Goal: Task Accomplishment & Management: Manage account settings

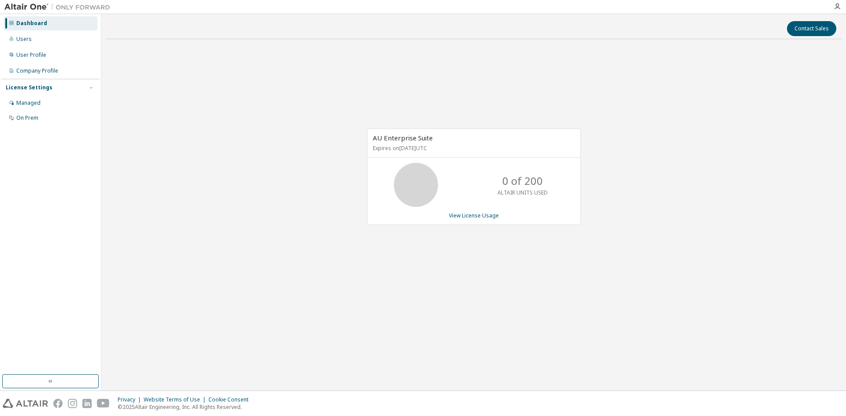
click at [739, 200] on div "AU Enterprise Suite Expires on [DATE] UTC 0 of 200 ALTAIR UNITS USED View Licen…" at bounding box center [474, 181] width 736 height 270
click at [37, 56] on div "User Profile" at bounding box center [31, 55] width 30 height 7
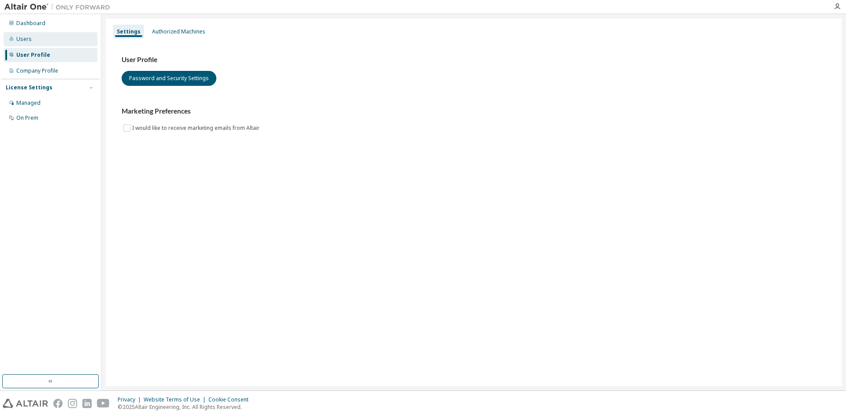
click at [26, 40] on div "Users" at bounding box center [23, 39] width 15 height 7
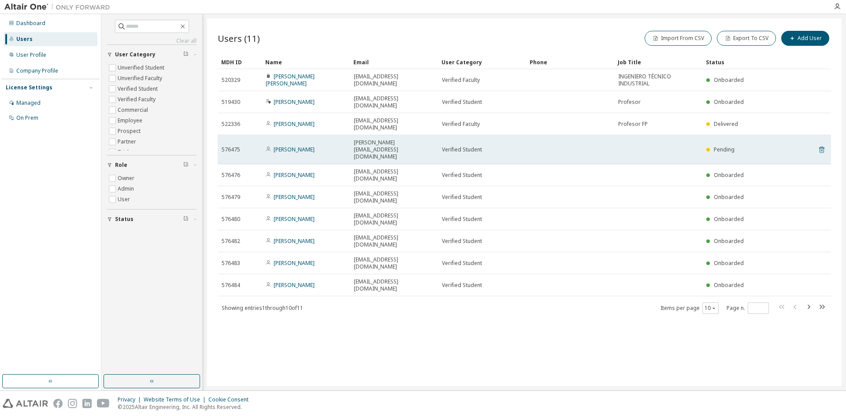
click at [822, 149] on icon at bounding box center [821, 150] width 2 height 2
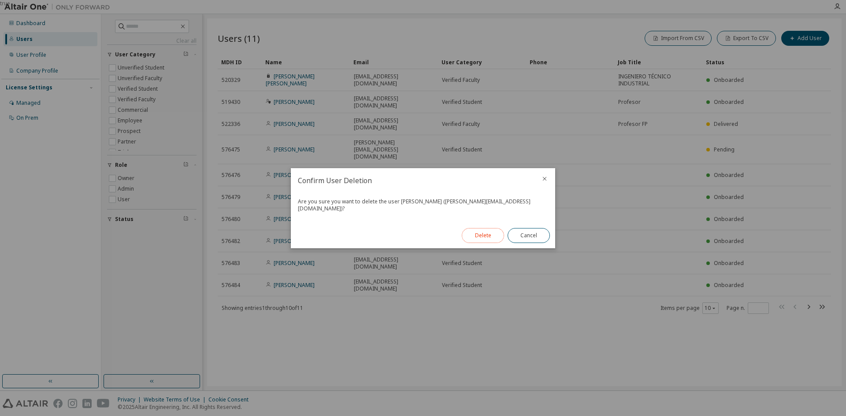
click at [495, 236] on button "Delete" at bounding box center [483, 235] width 42 height 15
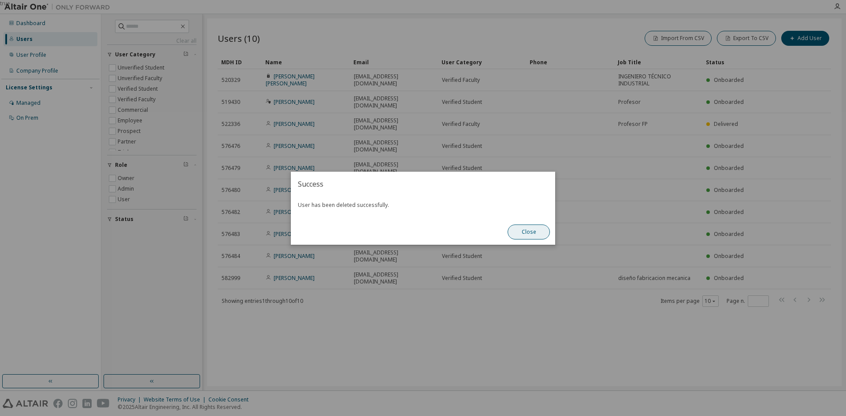
click at [525, 231] on button "Close" at bounding box center [528, 232] width 42 height 15
